Goal: Task Accomplishment & Management: Manage account settings

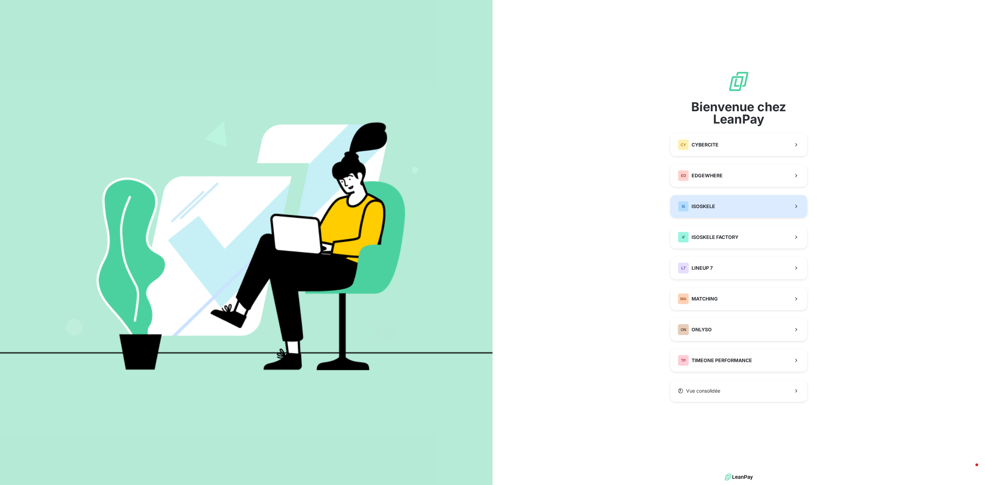
click at [723, 208] on button "IS ISOSKELE" at bounding box center [738, 206] width 137 height 23
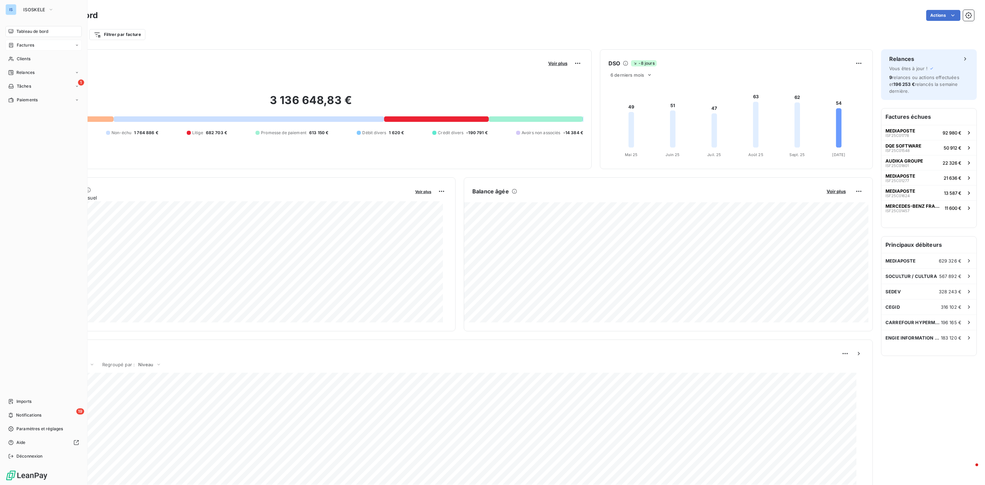
click at [30, 44] on span "Factures" at bounding box center [25, 45] width 17 height 6
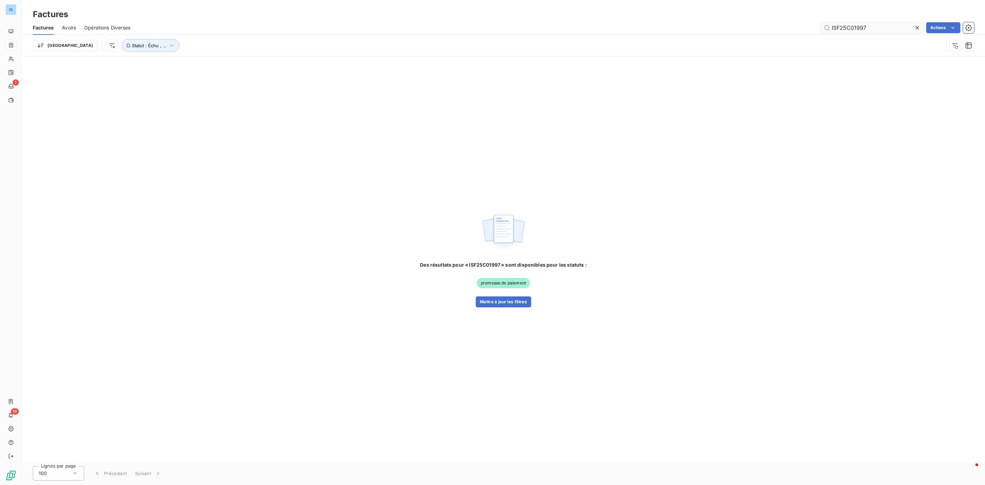
click at [876, 30] on input "ISF25C01997" at bounding box center [872, 27] width 103 height 11
drag, startPoint x: 862, startPoint y: 30, endPoint x: 803, endPoint y: 30, distance: 58.8
click at [803, 30] on div "ISF25C01997 Actions" at bounding box center [555, 27] width 835 height 11
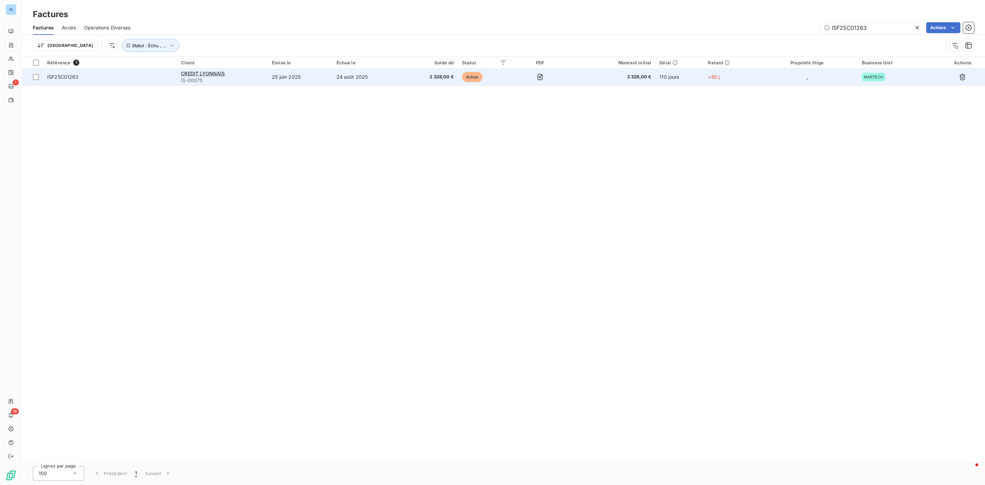
type input "ISF25C01263"
click at [84, 79] on span "ISF25C01263" at bounding box center [109, 77] width 125 height 7
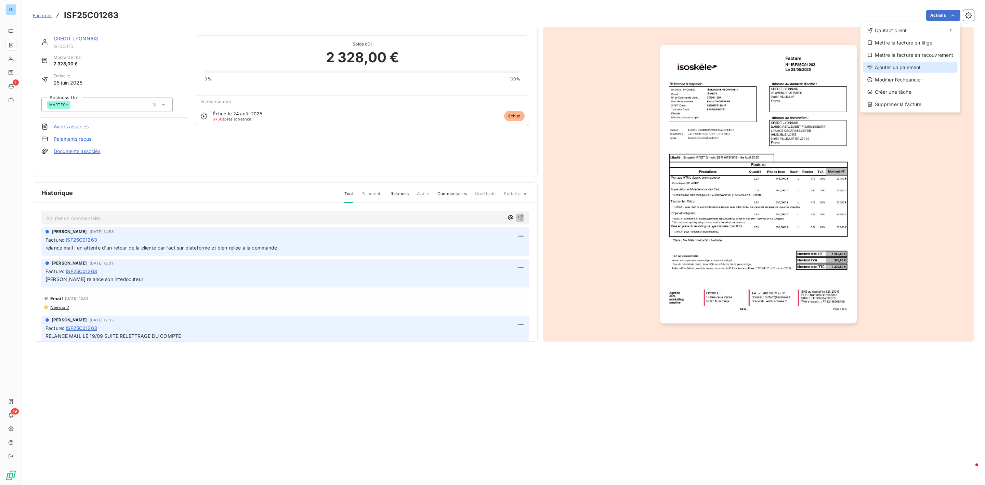
click at [908, 68] on div "Ajouter un paiement" at bounding box center [910, 67] width 94 height 11
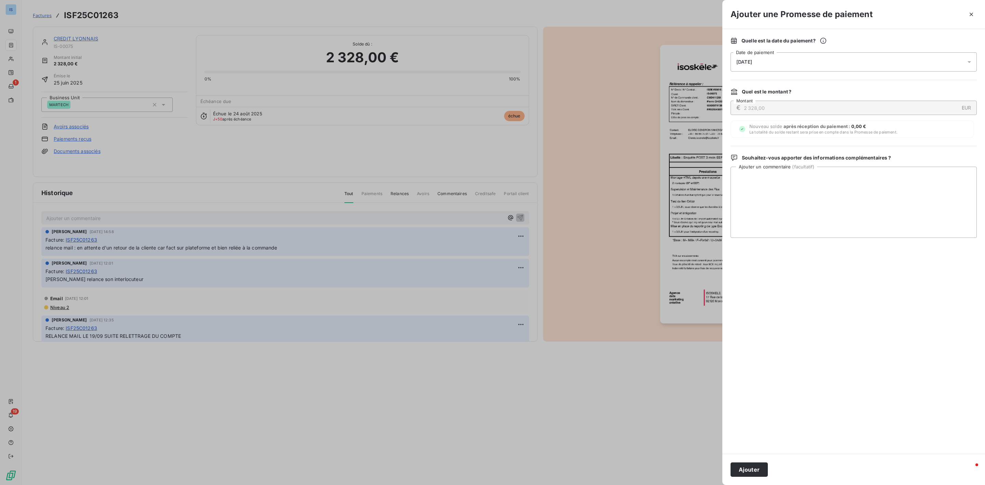
click at [759, 53] on div "[DATE]" at bounding box center [853, 61] width 246 height 19
click at [765, 163] on button "21" at bounding box center [764, 160] width 14 height 14
click at [869, 211] on textarea "Ajouter un commentaire ( facultatif )" at bounding box center [853, 202] width 246 height 71
paste textarea "Titre de paiement 11170 Référence interne 127356 Date de règlement [DATE] Monta…"
click at [757, 192] on textarea "Titre de paiement 11170 Référence interne 127356 Date de règlement [DATE] Monta…" at bounding box center [853, 202] width 246 height 71
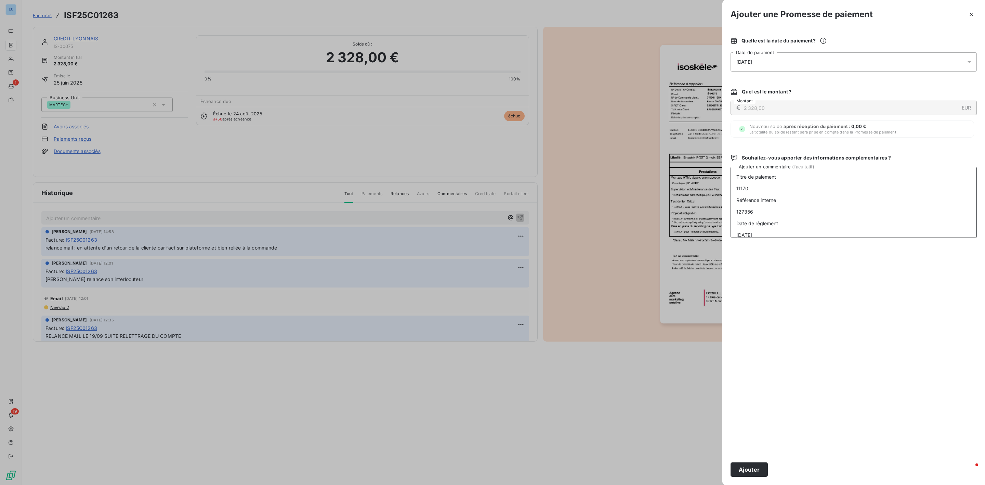
scroll to position [28, 0]
type textarea "Titre de paiement 11170 Référence interne 127356 Date de règlement [DATE] Monta…"
click at [756, 470] on button "Ajouter" at bounding box center [748, 469] width 37 height 14
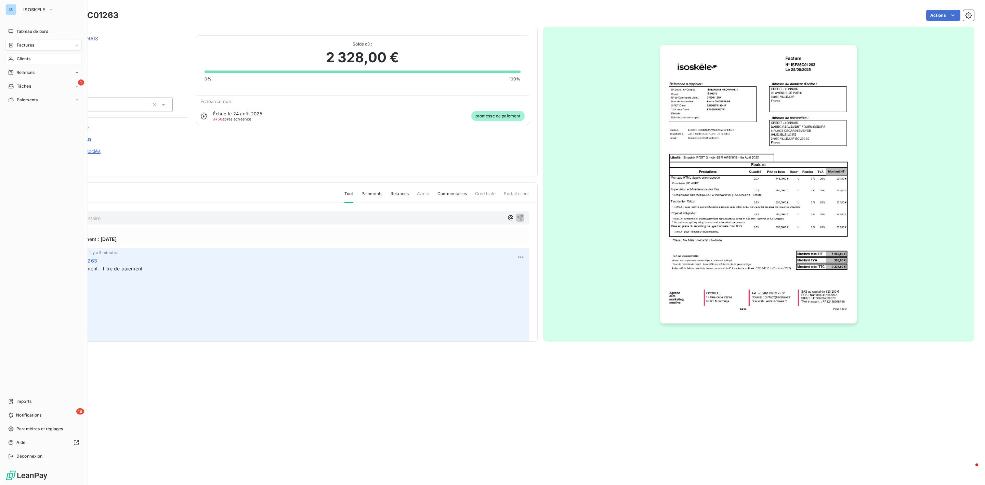
click at [28, 59] on span "Clients" at bounding box center [24, 59] width 14 height 6
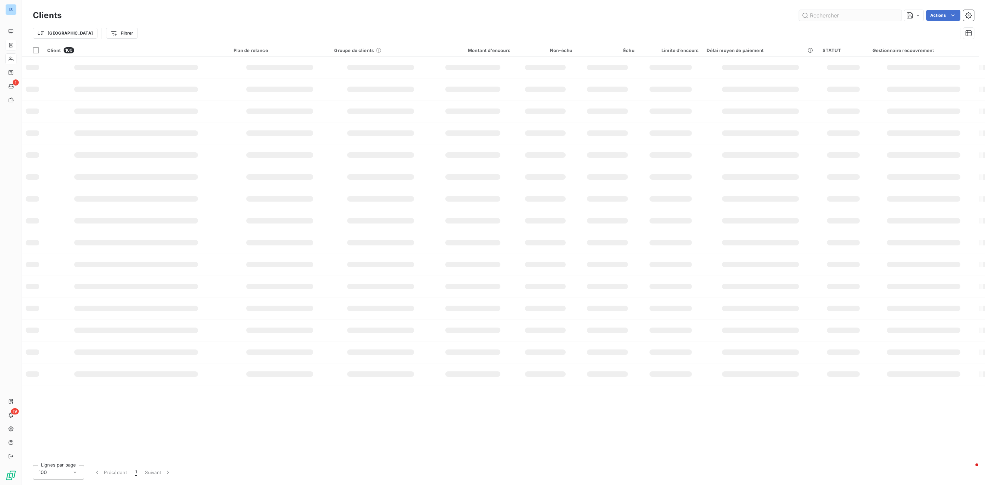
click at [825, 15] on input "text" at bounding box center [850, 15] width 103 height 11
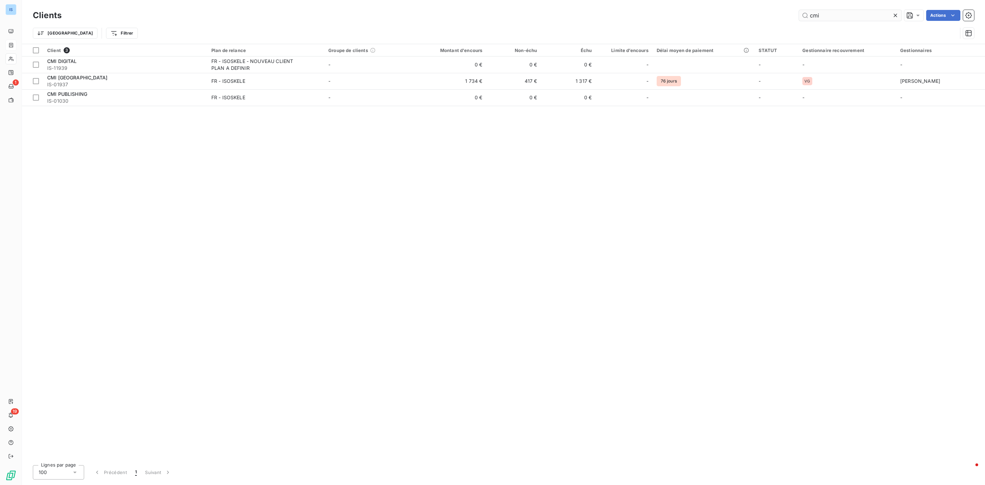
type input "cmi"
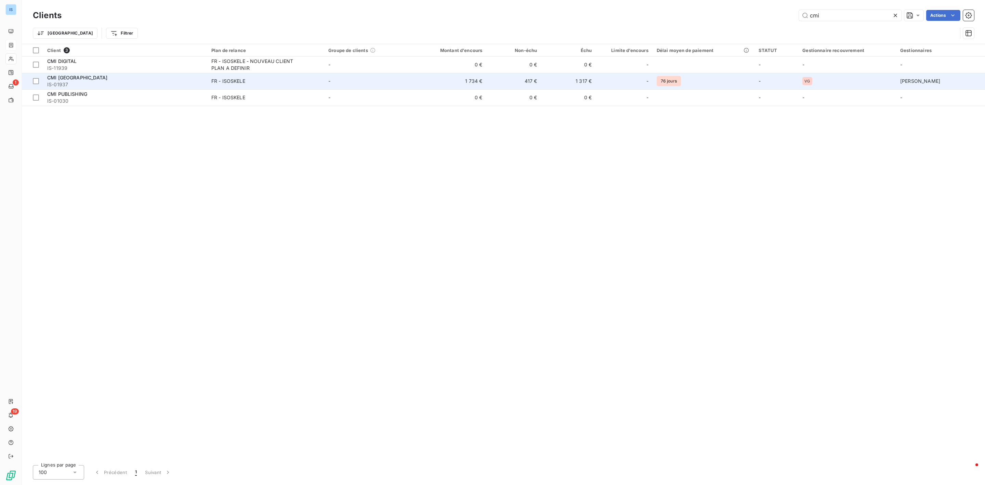
click at [70, 77] on span "CMI [GEOGRAPHIC_DATA]" at bounding box center [77, 78] width 60 height 6
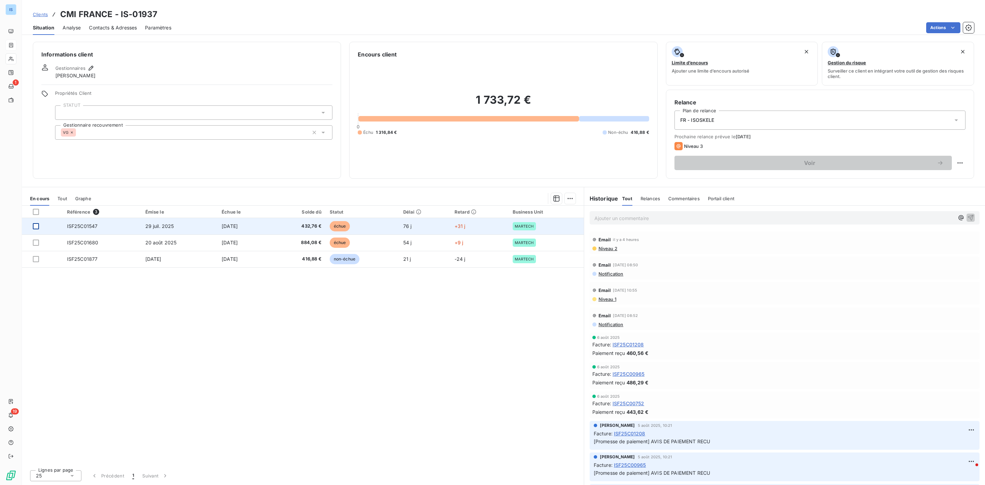
click at [36, 225] on div at bounding box center [36, 226] width 6 height 6
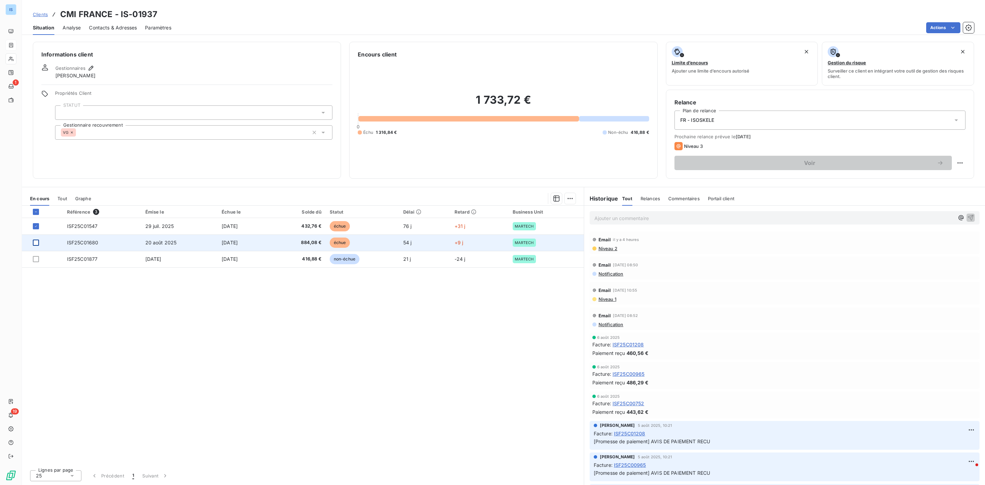
click at [35, 244] on div at bounding box center [36, 242] width 6 height 6
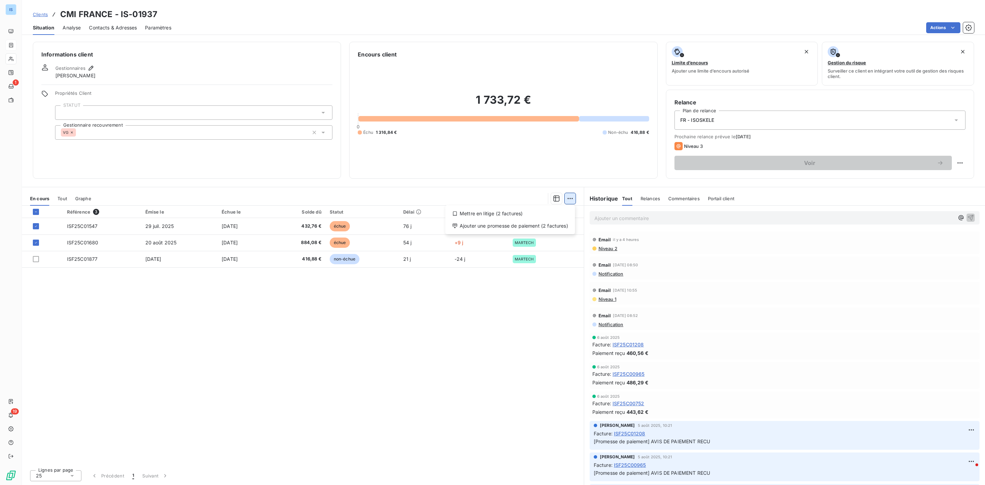
click at [573, 197] on html "IS 1 19 Clients CMI FRANCE - IS-01937 Situation Analyse Contacts & Adresses Par…" at bounding box center [492, 242] width 985 height 485
click at [499, 226] on div "Ajouter une promesse de paiement (2 factures)" at bounding box center [510, 225] width 124 height 11
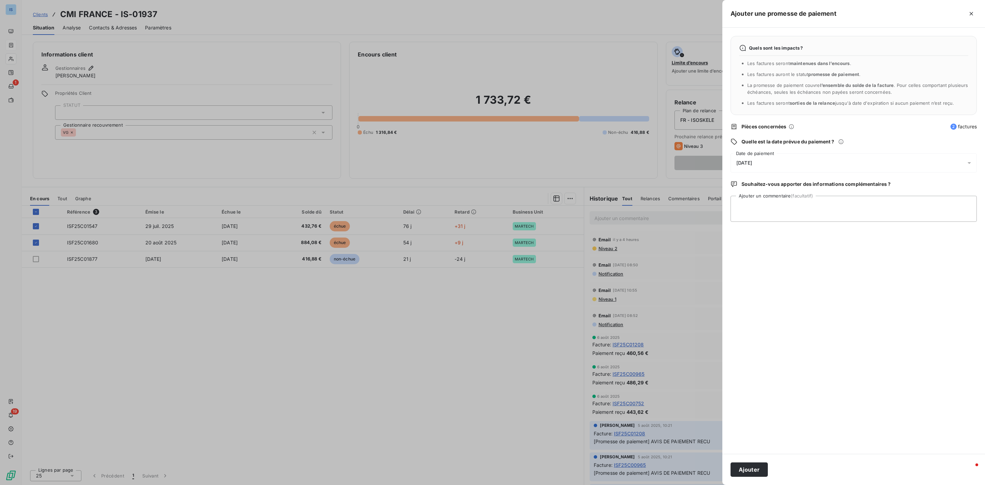
click at [784, 157] on div "[DATE]" at bounding box center [853, 162] width 246 height 19
click at [777, 263] on button "22" at bounding box center [778, 261] width 14 height 14
click at [879, 209] on textarea "Ajouter un commentaire (facultatif)" at bounding box center [853, 209] width 246 height 26
paste textarea "Avis de Virement S7072510FVIR000082"
type textarea "Avis de Virement S7072510FVIR000082"
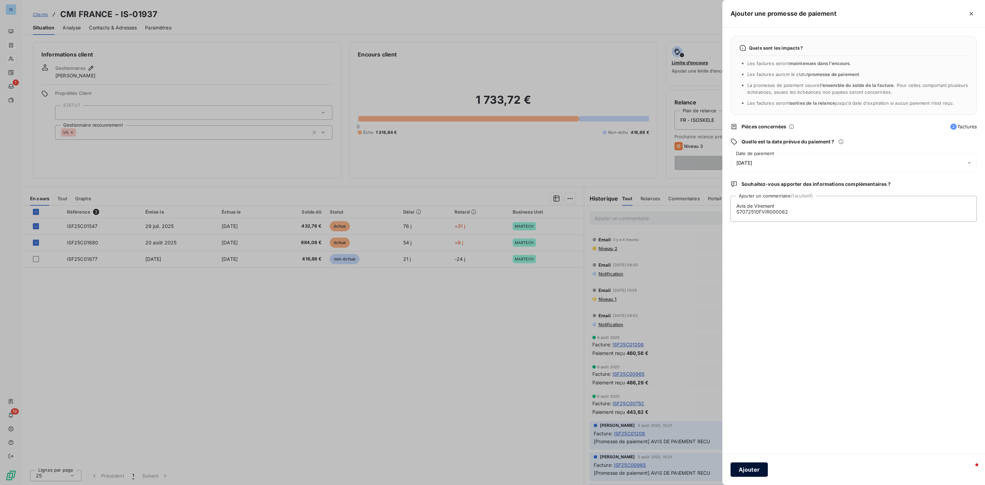
click at [758, 467] on button "Ajouter" at bounding box center [748, 469] width 37 height 14
